Goal: Task Accomplishment & Management: Manage account settings

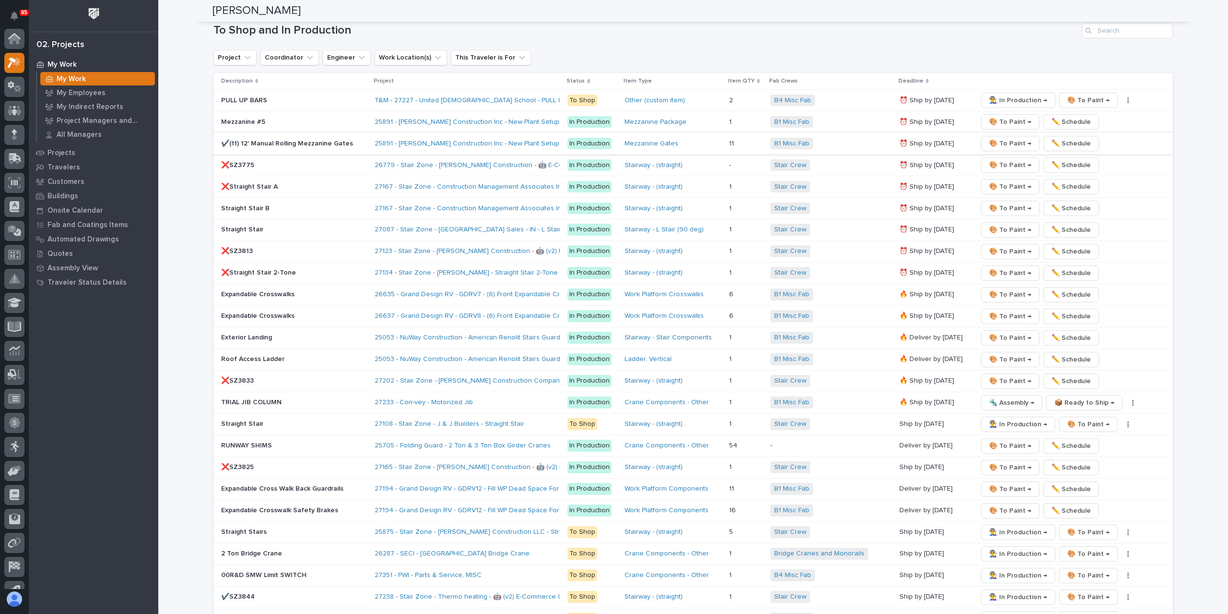
click at [999, 138] on span "🎨 To Paint →" at bounding box center [1010, 144] width 42 height 12
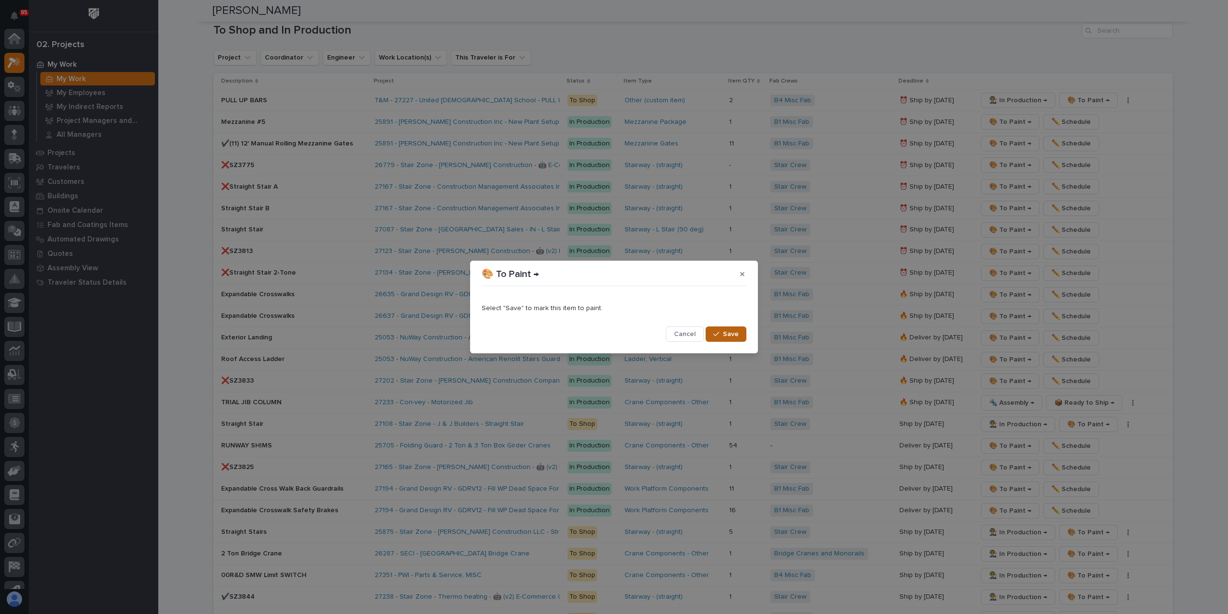
click at [719, 329] on button "Save" at bounding box center [726, 333] width 41 height 15
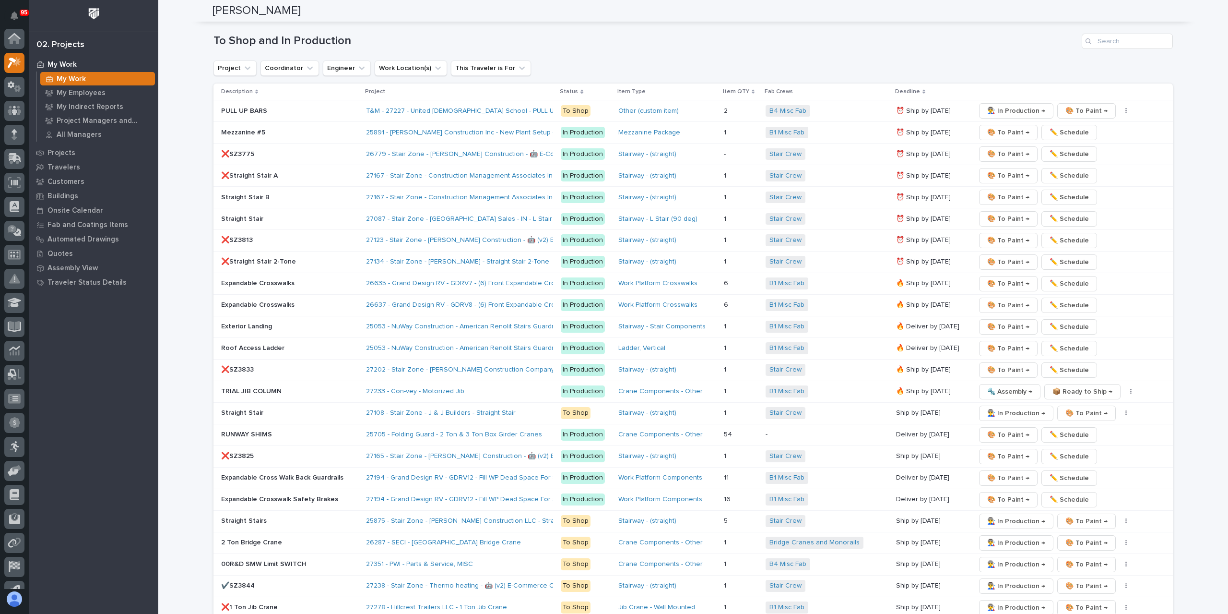
scroll to position [1359, 0]
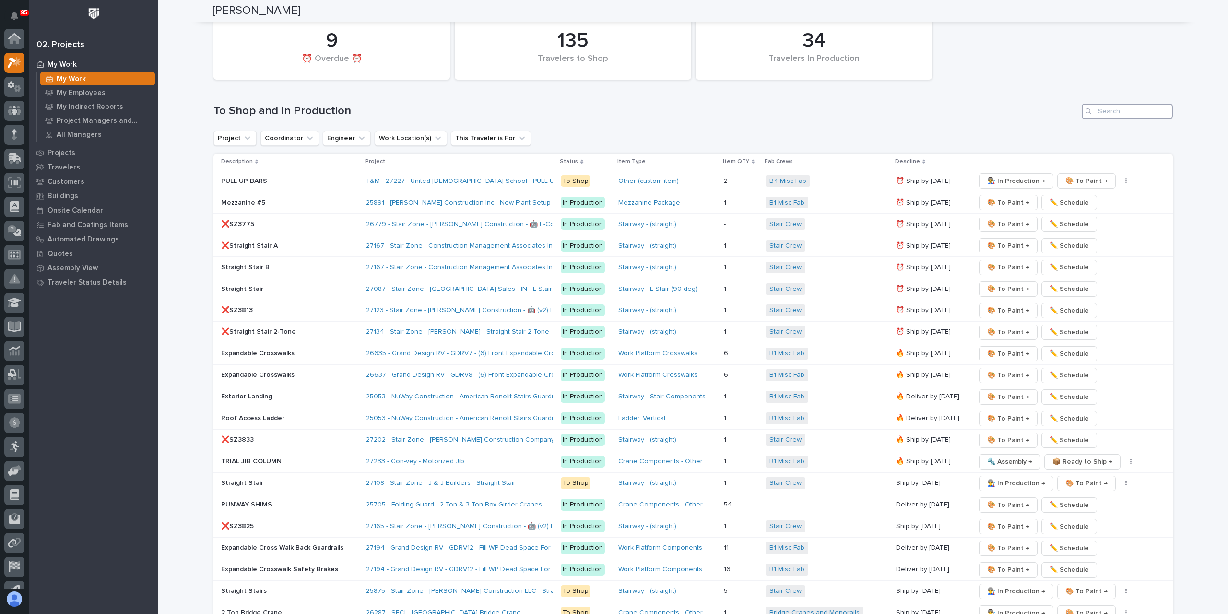
click at [1115, 104] on input "Search" at bounding box center [1127, 111] width 91 height 15
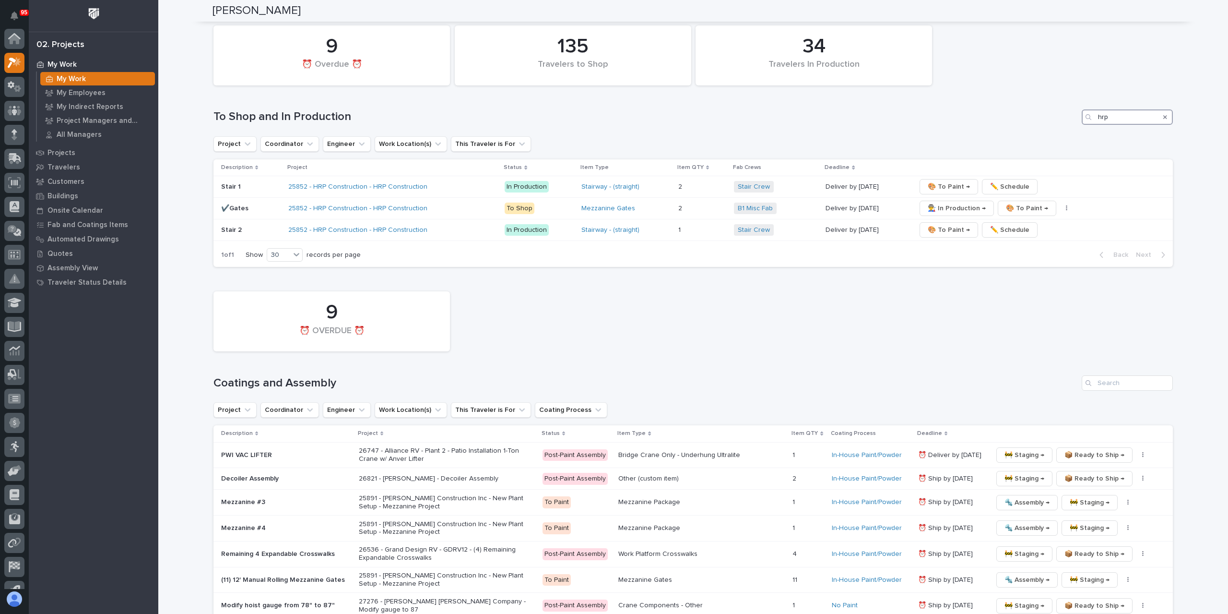
scroll to position [1354, 0]
type input "hrp"
click at [937, 202] on span "👨‍🏭 In Production →" at bounding box center [957, 208] width 58 height 12
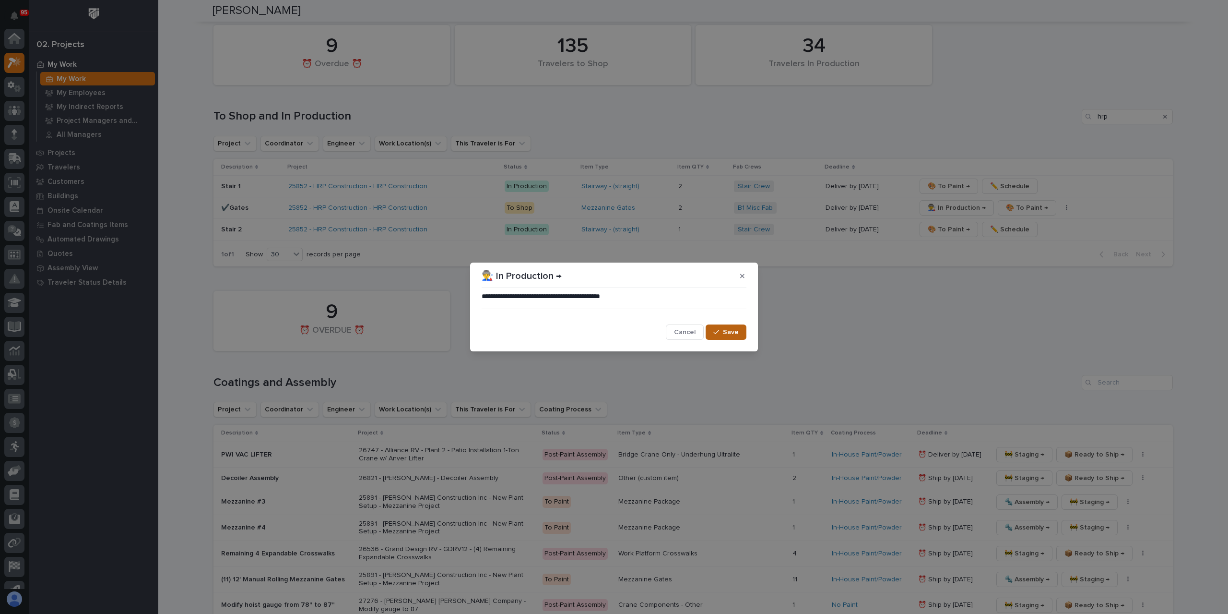
click at [734, 330] on span "Save" at bounding box center [731, 332] width 16 height 9
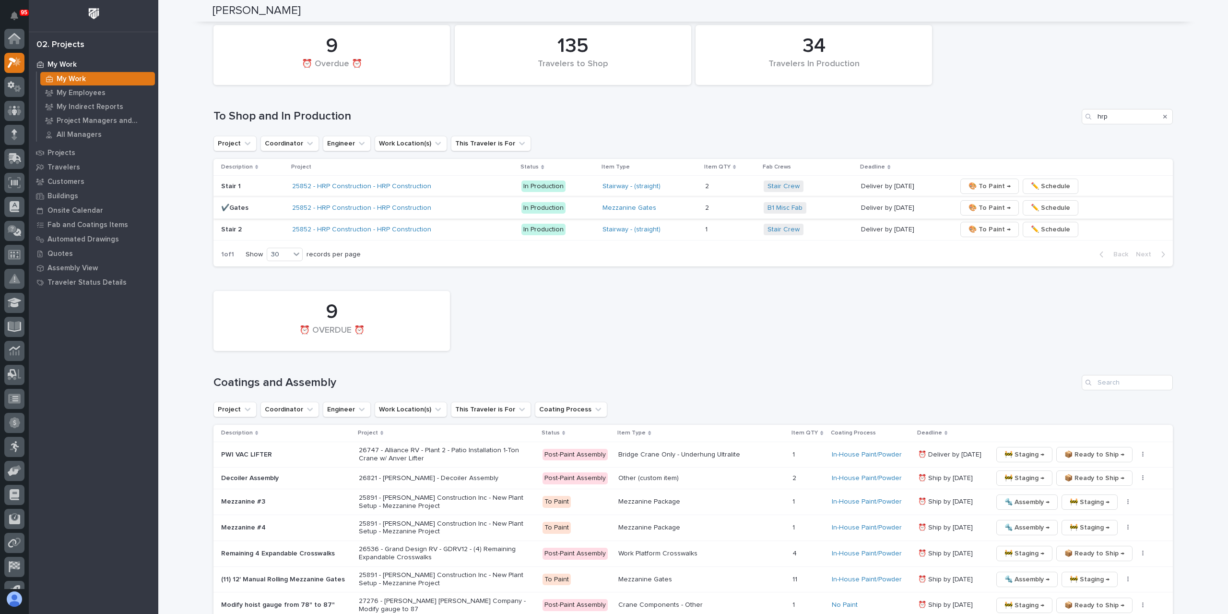
click at [976, 202] on span "🎨 To Paint →" at bounding box center [990, 208] width 42 height 12
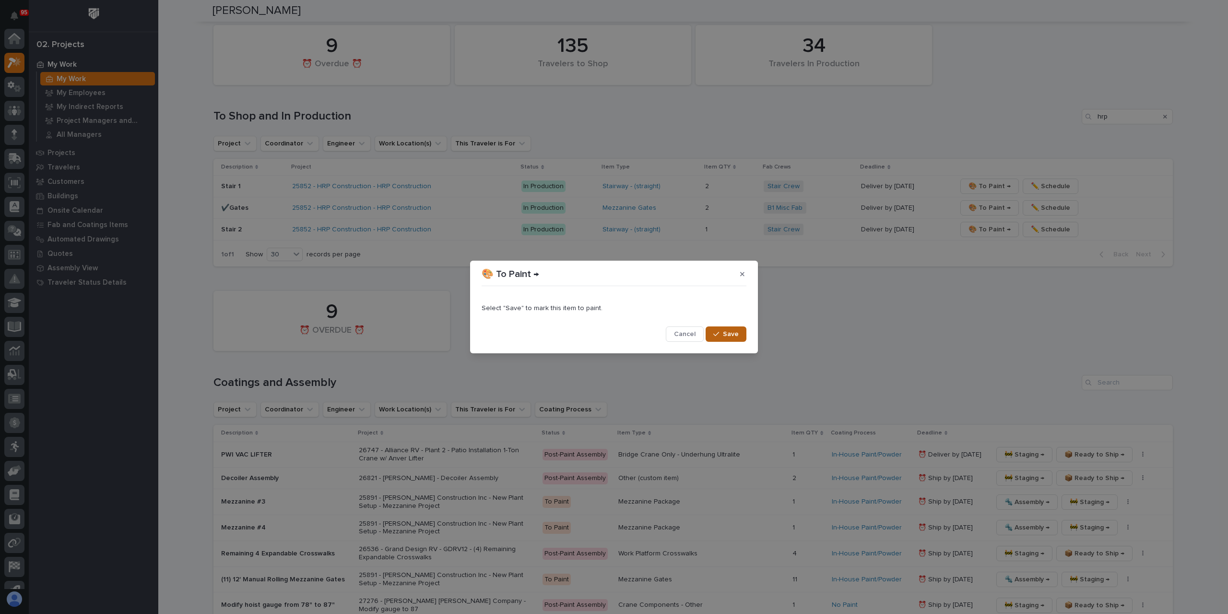
click at [729, 333] on span "Save" at bounding box center [731, 334] width 16 height 9
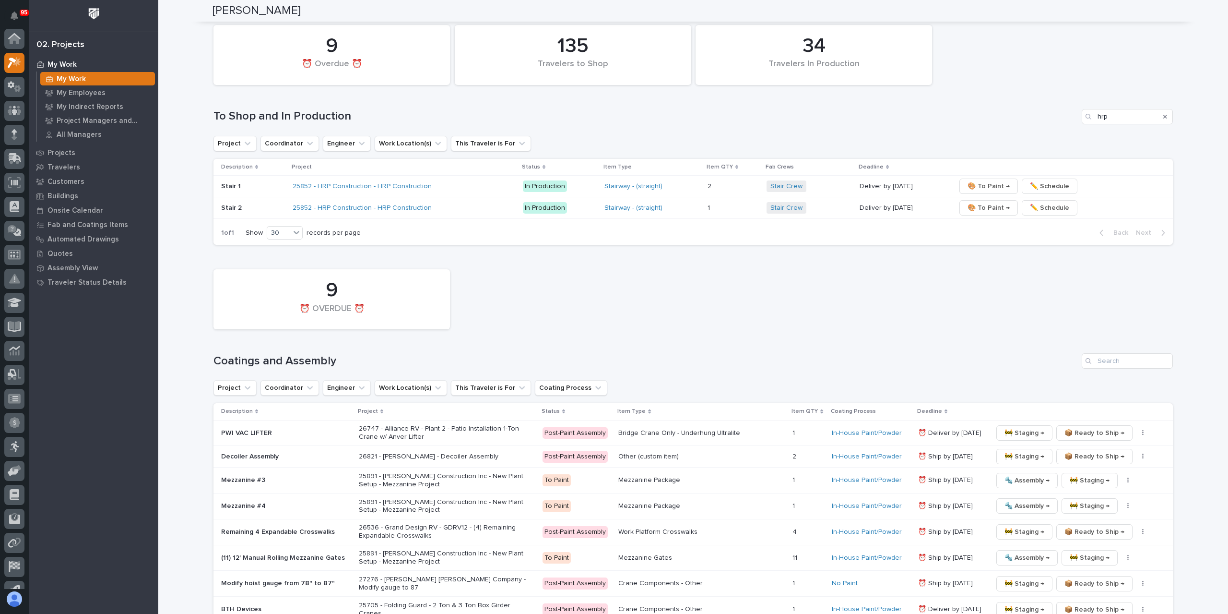
click at [1164, 115] on icon "Search" at bounding box center [1166, 117] width 4 height 4
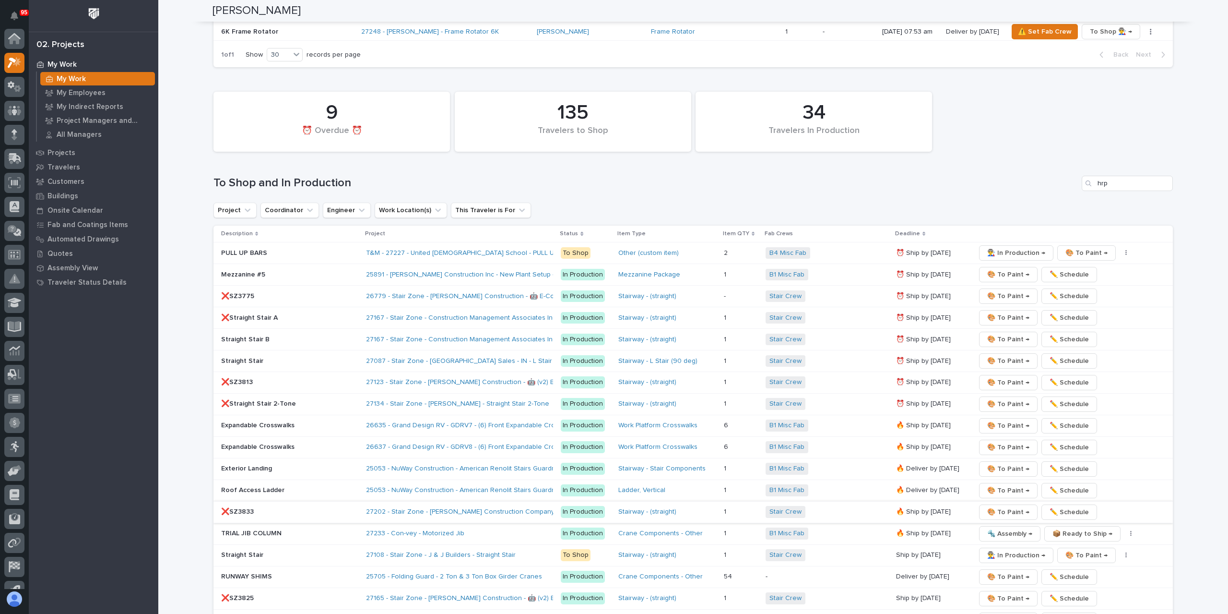
scroll to position [1222, 0]
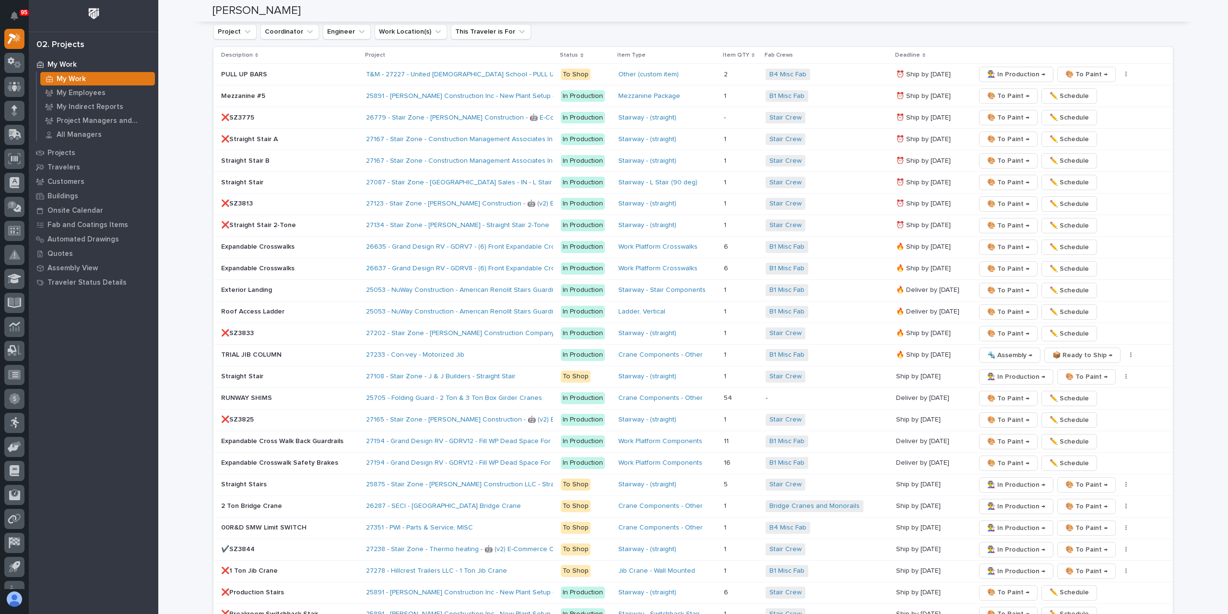
scroll to position [1535, 0]
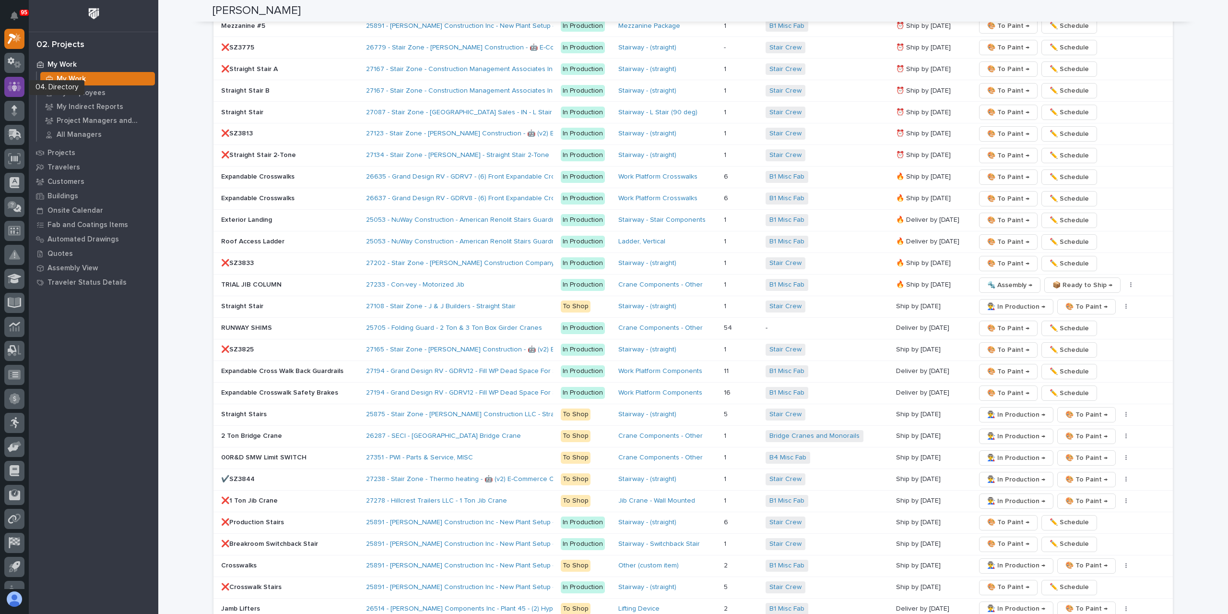
click at [14, 77] on div at bounding box center [14, 87] width 20 height 20
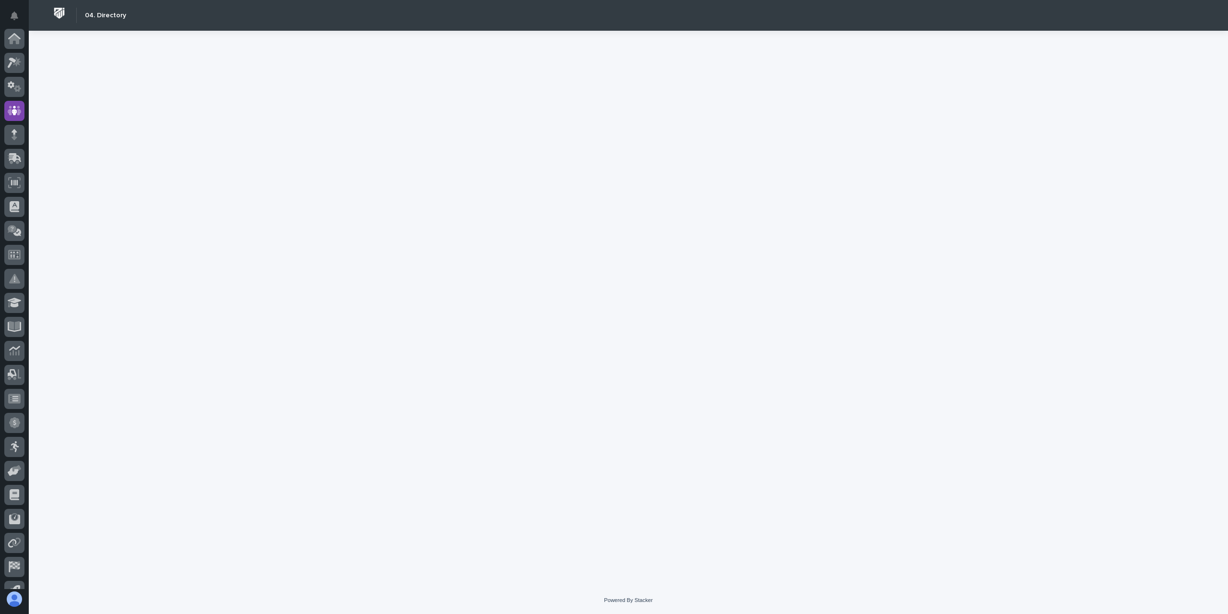
scroll to position [63, 0]
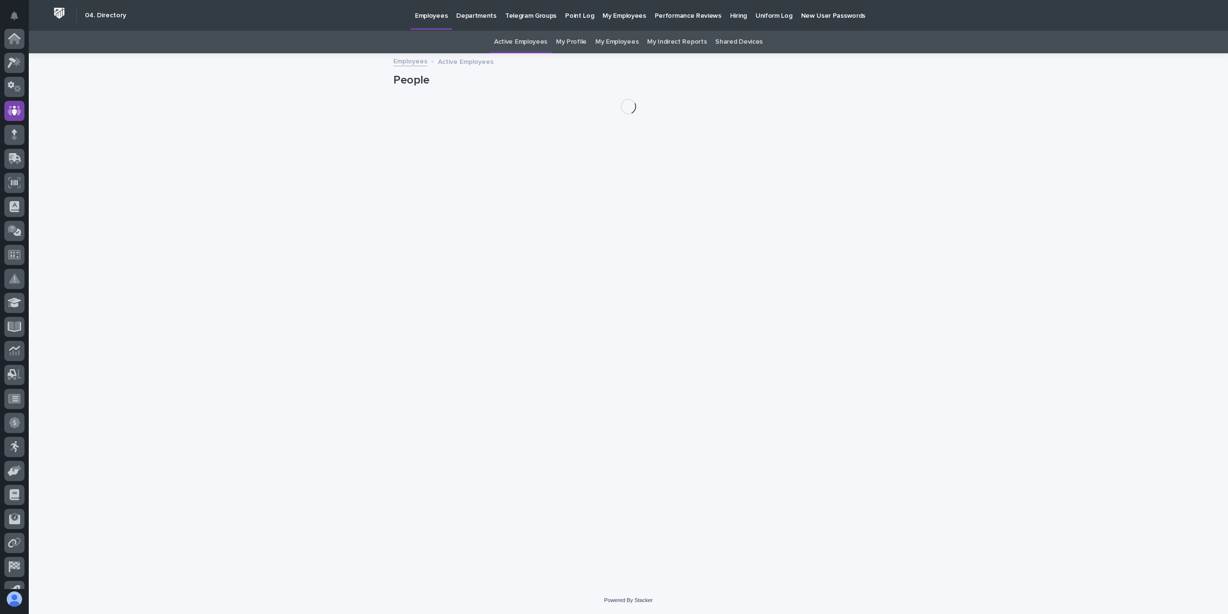
scroll to position [63, 0]
click at [578, 38] on link "My Profile" at bounding box center [571, 42] width 31 height 23
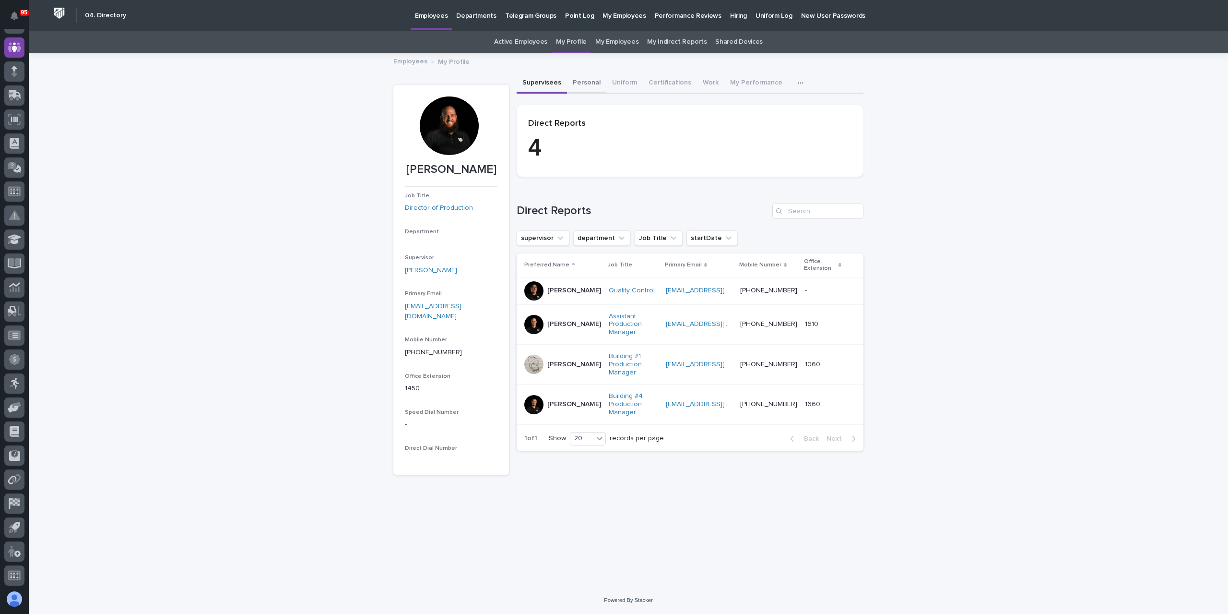
click at [589, 88] on button "Personal" at bounding box center [586, 83] width 39 height 20
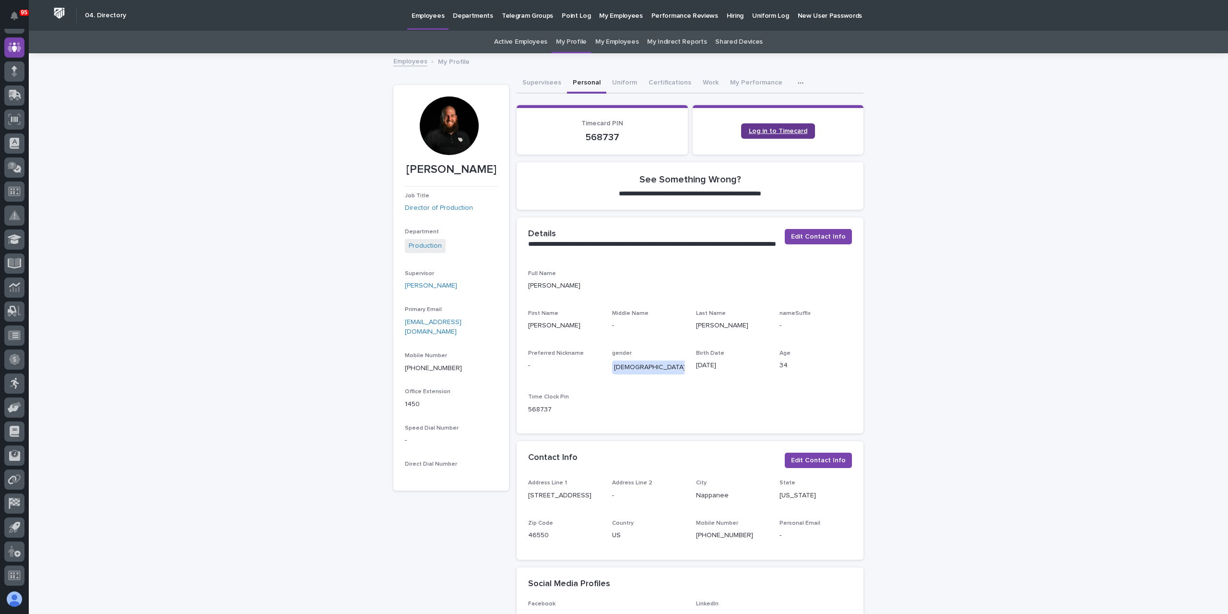
click at [750, 131] on span "Log in to Timecard" at bounding box center [778, 131] width 59 height 7
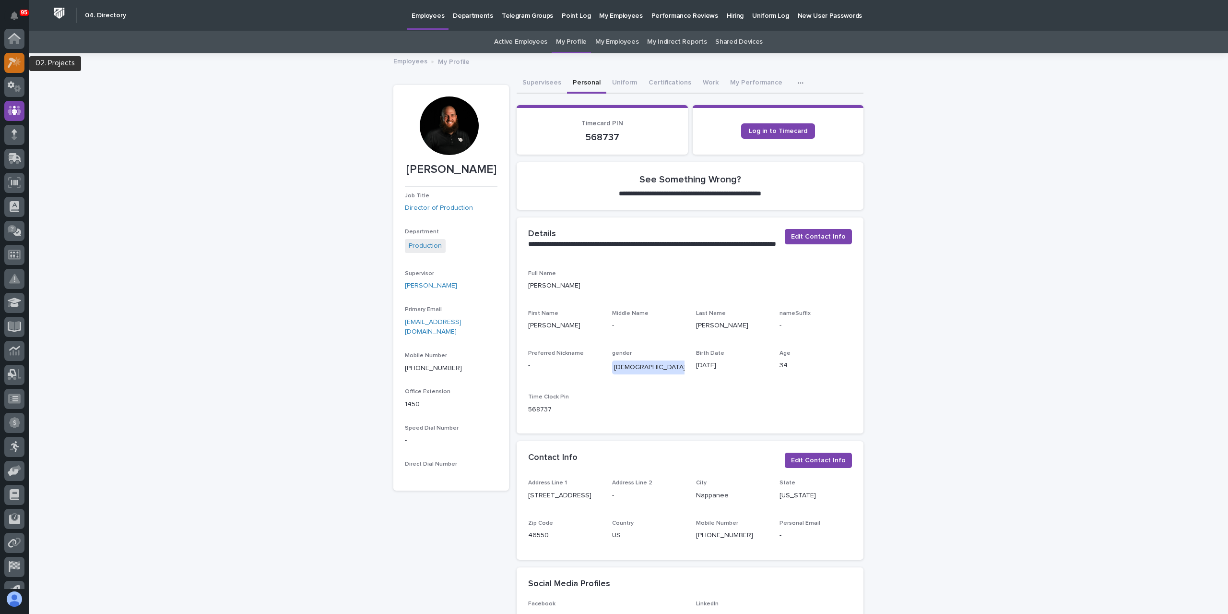
click at [11, 64] on icon at bounding box center [12, 63] width 9 height 11
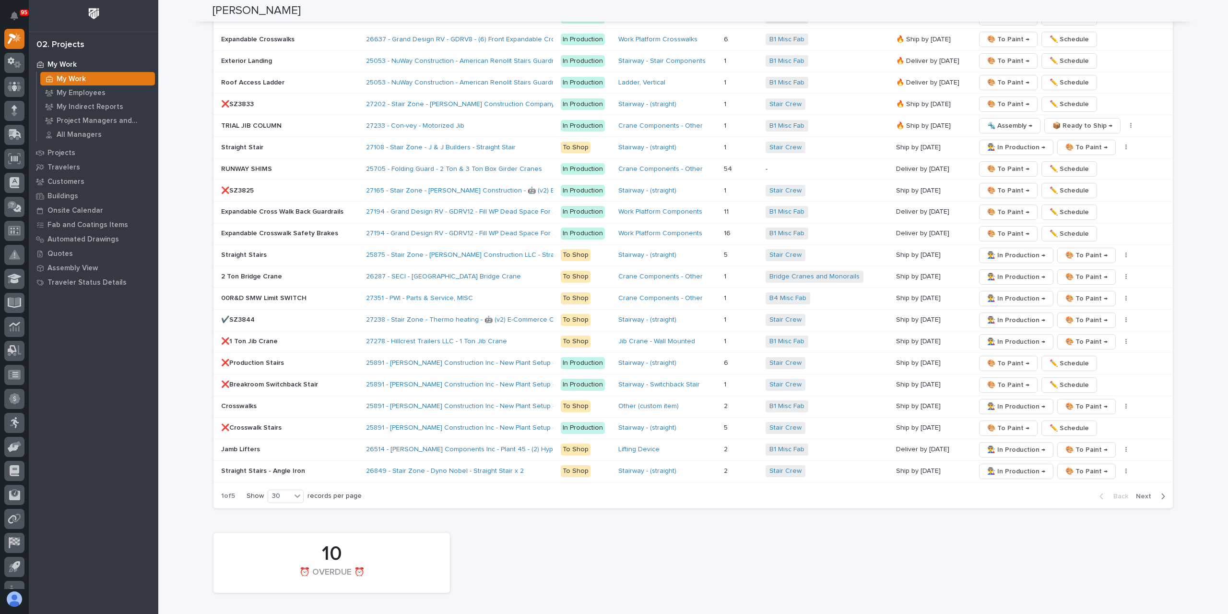
scroll to position [1736, 0]
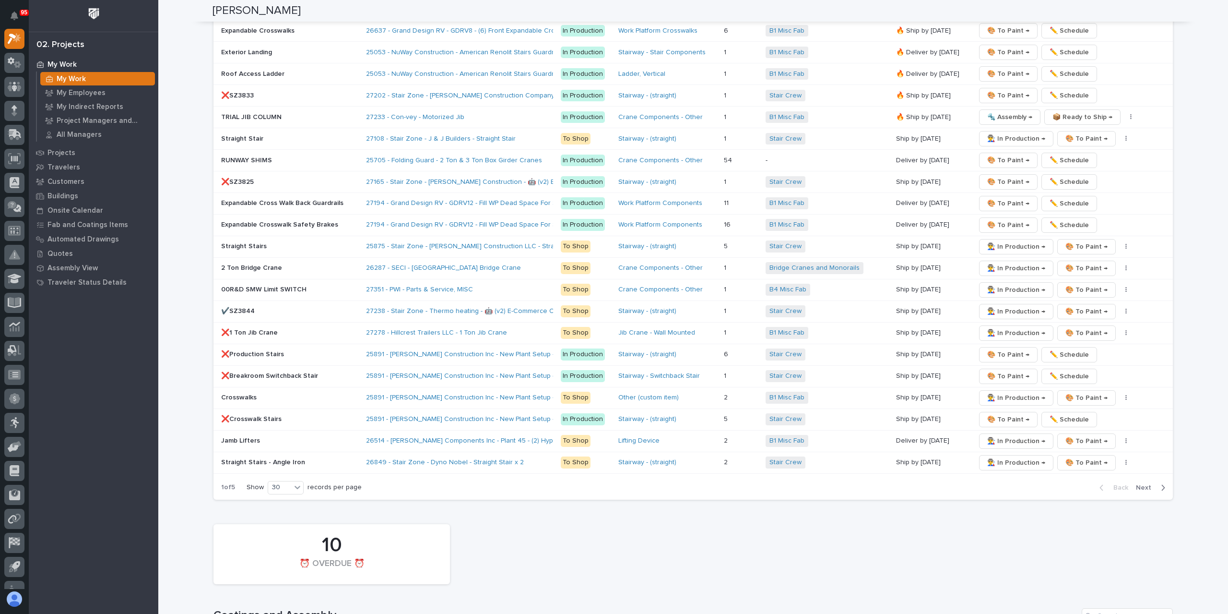
drag, startPoint x: 516, startPoint y: 542, endPoint x: 469, endPoint y: 527, distance: 48.9
click at [501, 519] on div "10 ⏰ OVERDUE ⏰" at bounding box center [693, 554] width 969 height 70
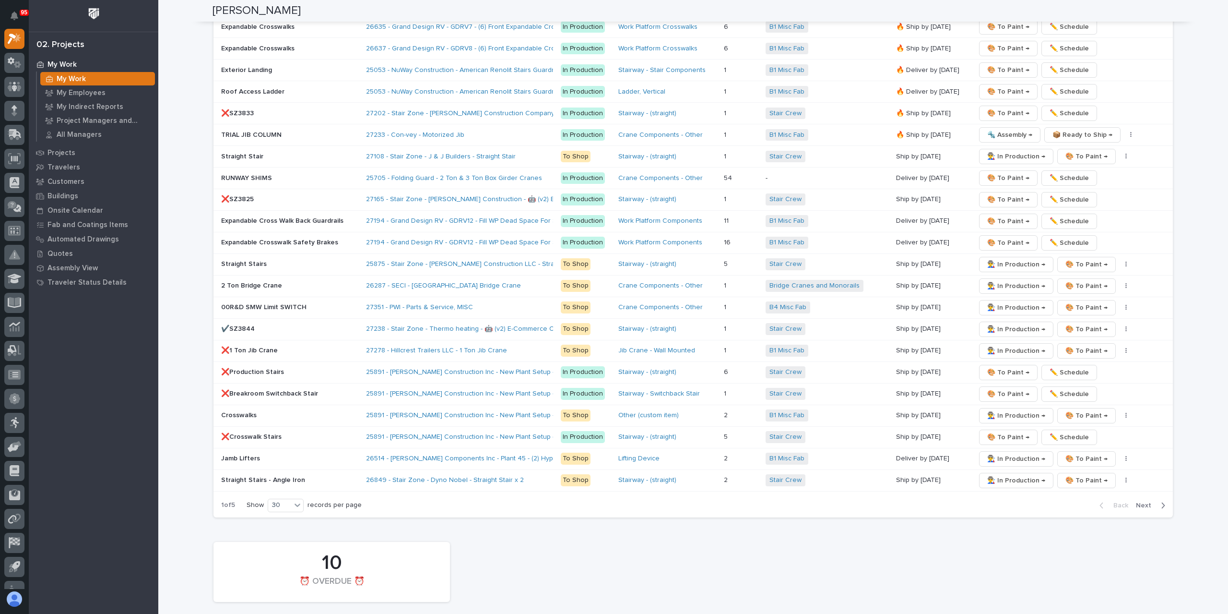
scroll to position [1745, 0]
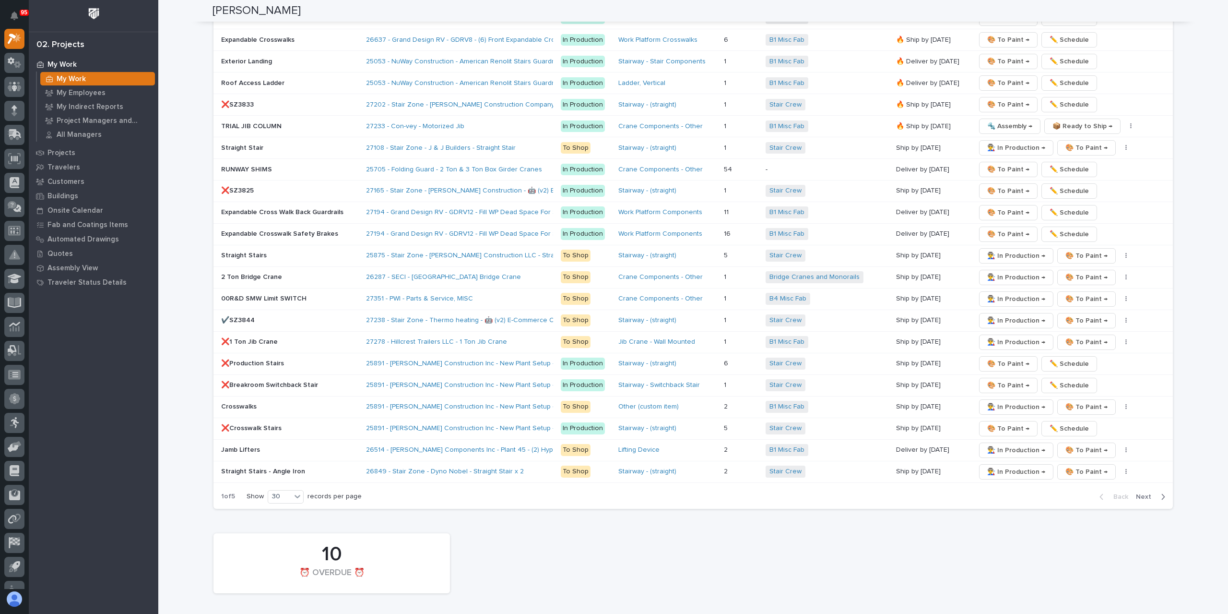
drag, startPoint x: 393, startPoint y: 590, endPoint x: 330, endPoint y: 607, distance: 65.2
drag, startPoint x: 330, startPoint y: 607, endPoint x: 644, endPoint y: 535, distance: 322.0
click at [649, 537] on div "10 ⏰ OVERDUE ⏰" at bounding box center [693, 563] width 969 height 70
drag, startPoint x: 650, startPoint y: 517, endPoint x: 629, endPoint y: 509, distance: 22.9
drag, startPoint x: 629, startPoint y: 509, endPoint x: 591, endPoint y: 523, distance: 40.2
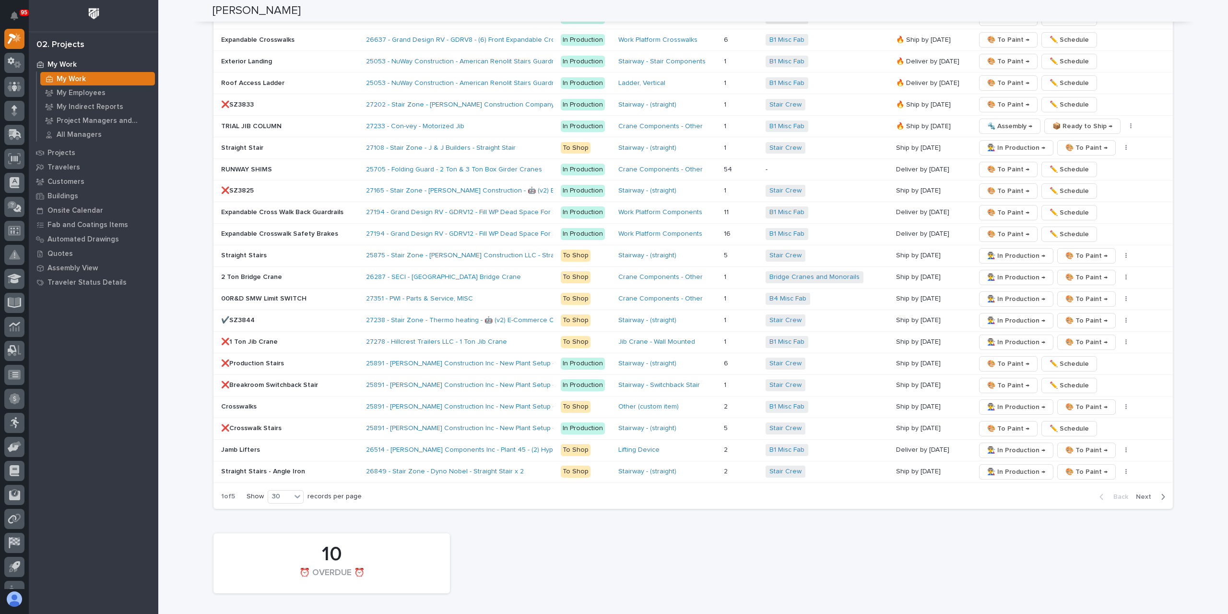
click at [590, 528] on div "10 ⏰ OVERDUE ⏰" at bounding box center [693, 563] width 969 height 70
